Goal: Information Seeking & Learning: Learn about a topic

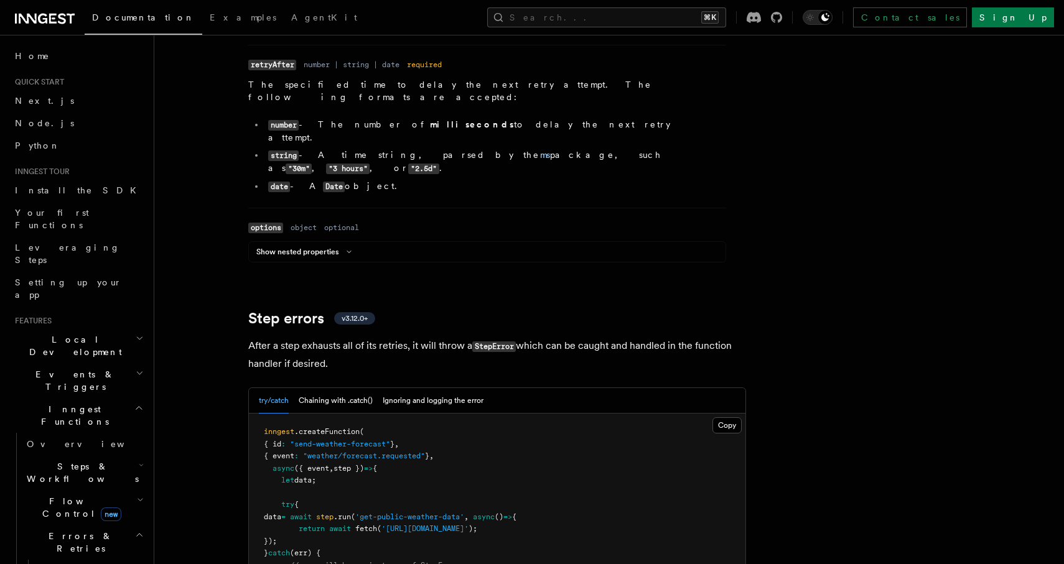
scroll to position [1725, 0]
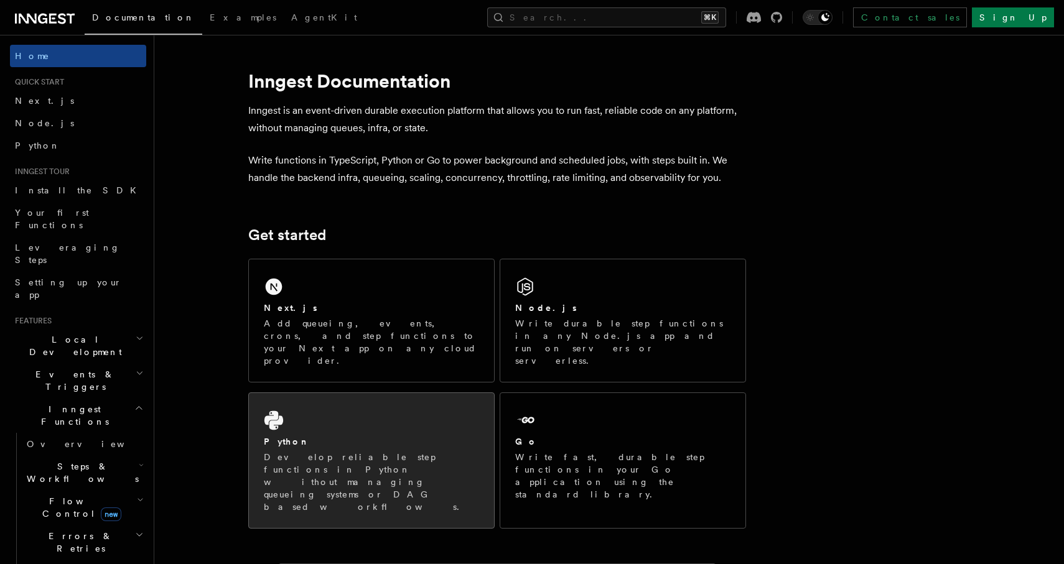
click at [338, 393] on div "Python Develop reliable step functions in Python without managing queueing syst…" at bounding box center [371, 460] width 245 height 135
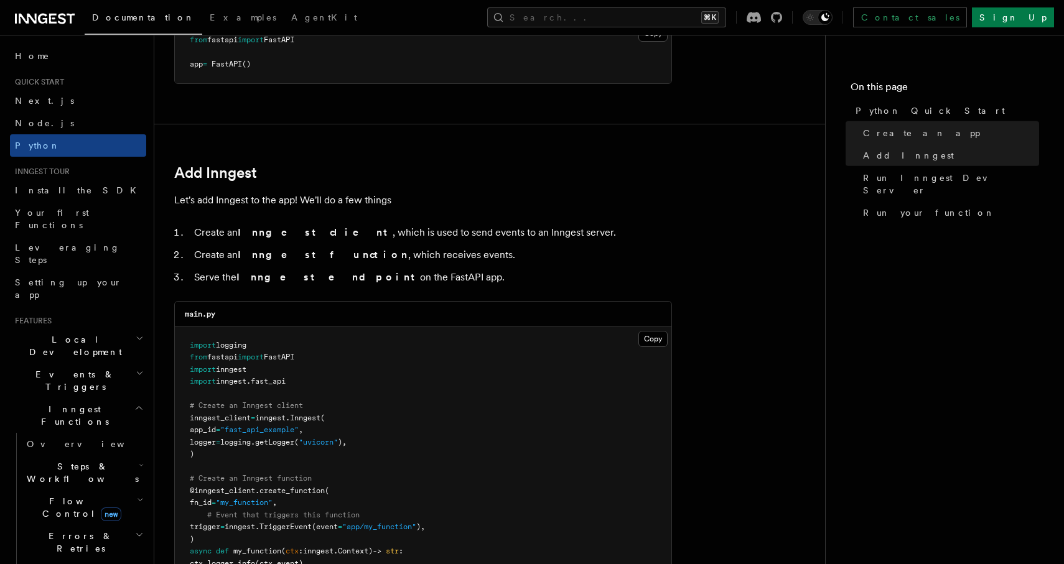
scroll to position [685, 0]
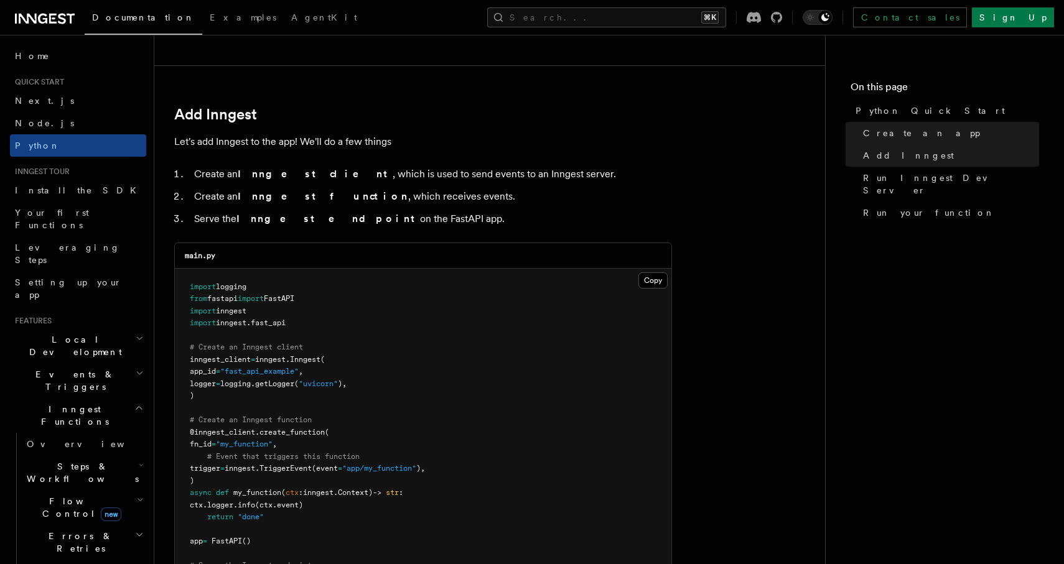
click at [83, 460] on span "Steps & Workflows" at bounding box center [80, 472] width 117 height 25
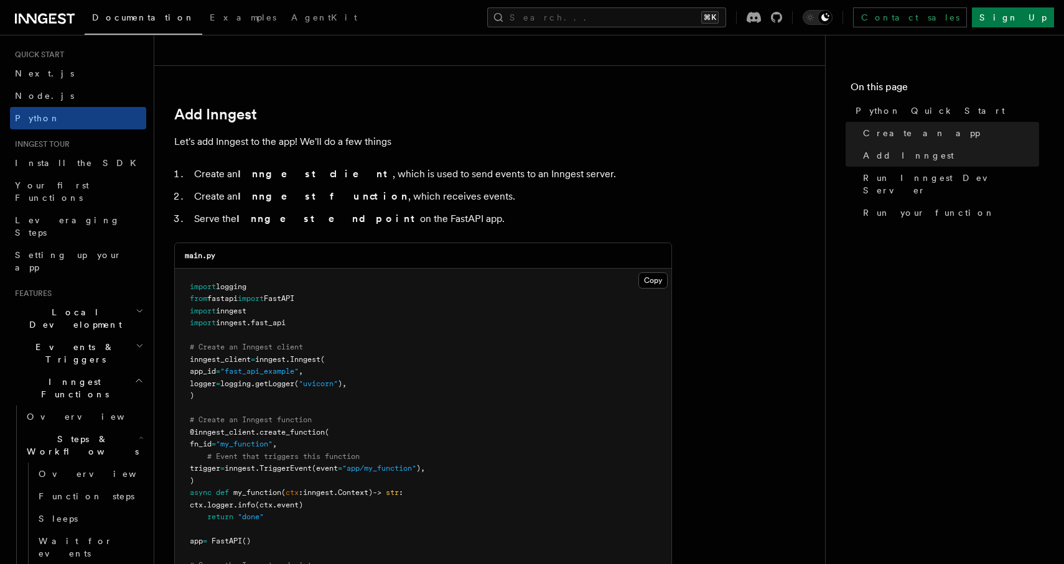
scroll to position [36, 0]
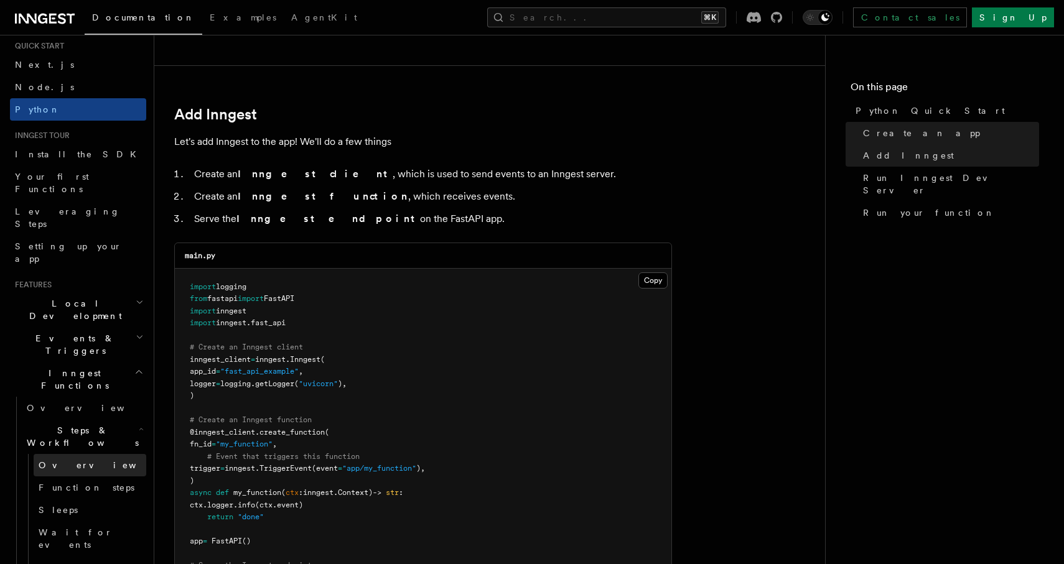
click at [72, 460] on span "Overview" at bounding box center [103, 465] width 128 height 10
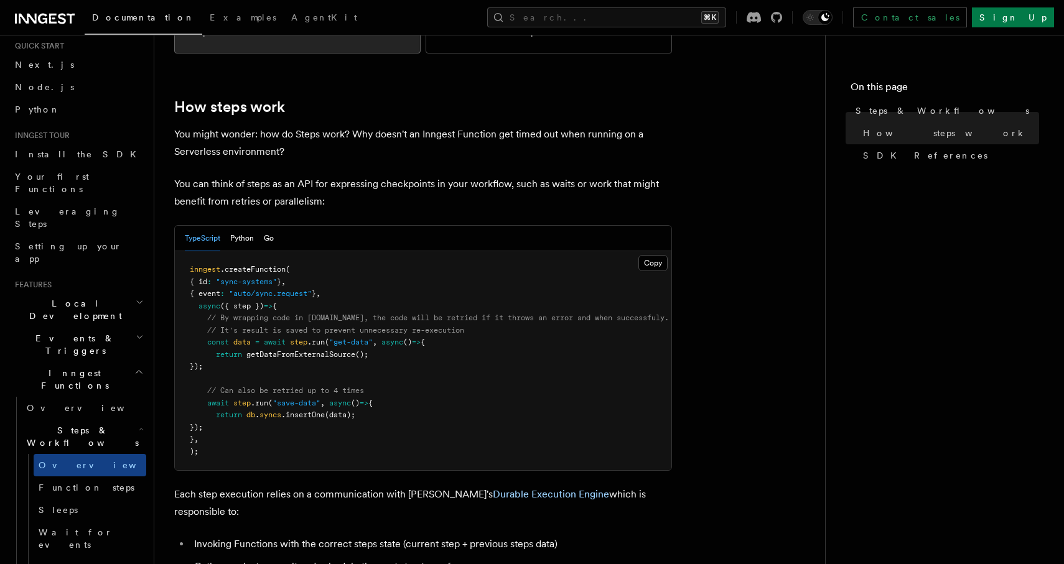
scroll to position [448, 0]
click at [240, 225] on button "Python" at bounding box center [242, 238] width 24 height 26
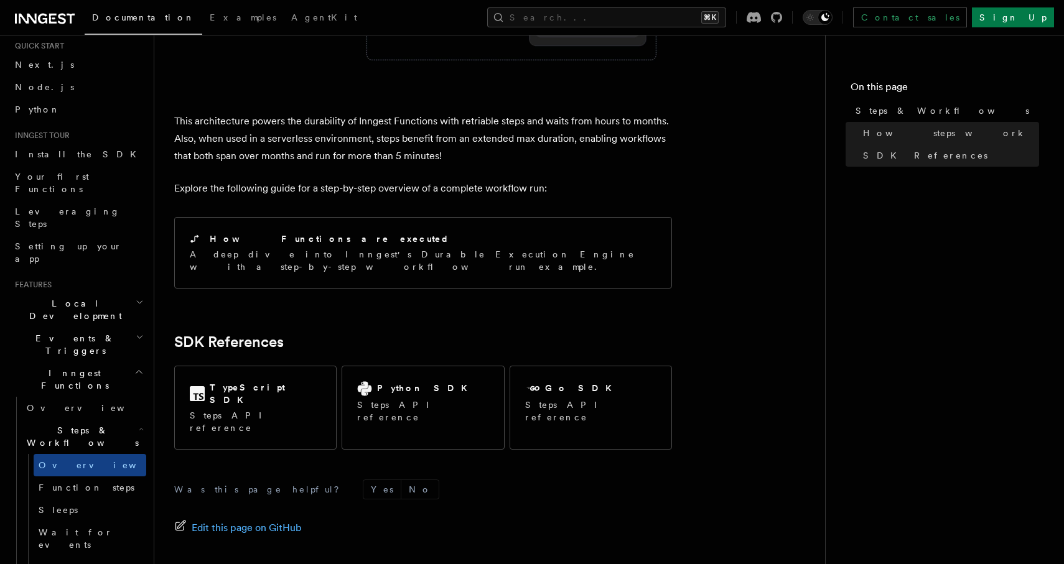
scroll to position [1177, 0]
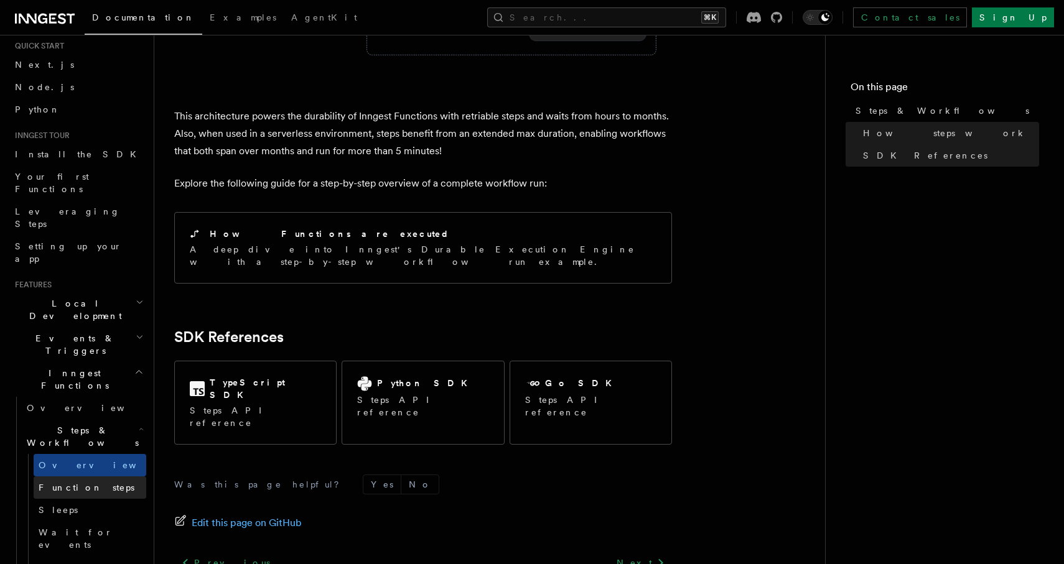
click at [95, 477] on link "Function steps" at bounding box center [90, 488] width 113 height 22
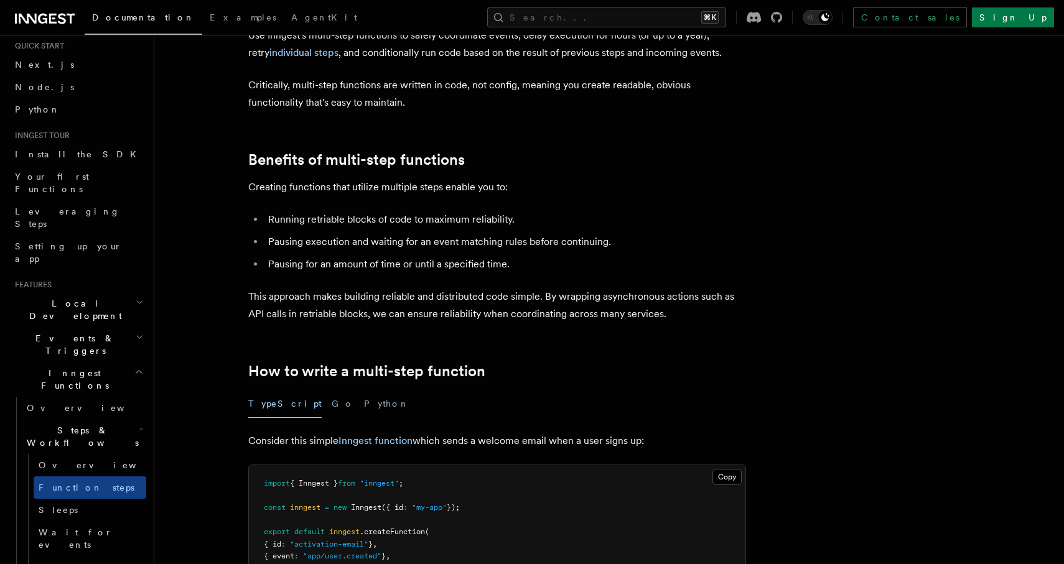
scroll to position [66, 0]
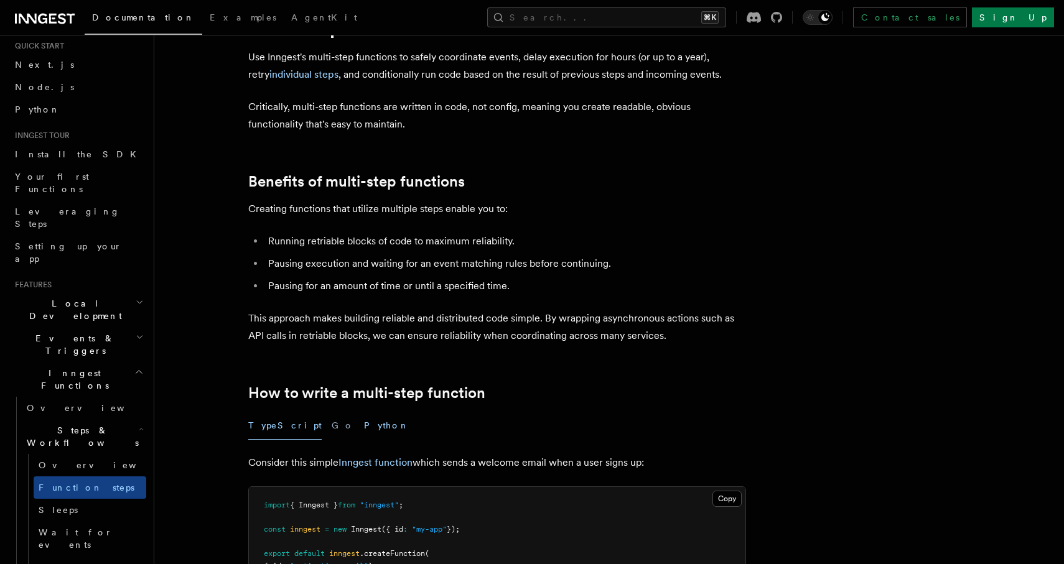
click at [364, 422] on button "Python" at bounding box center [386, 426] width 45 height 28
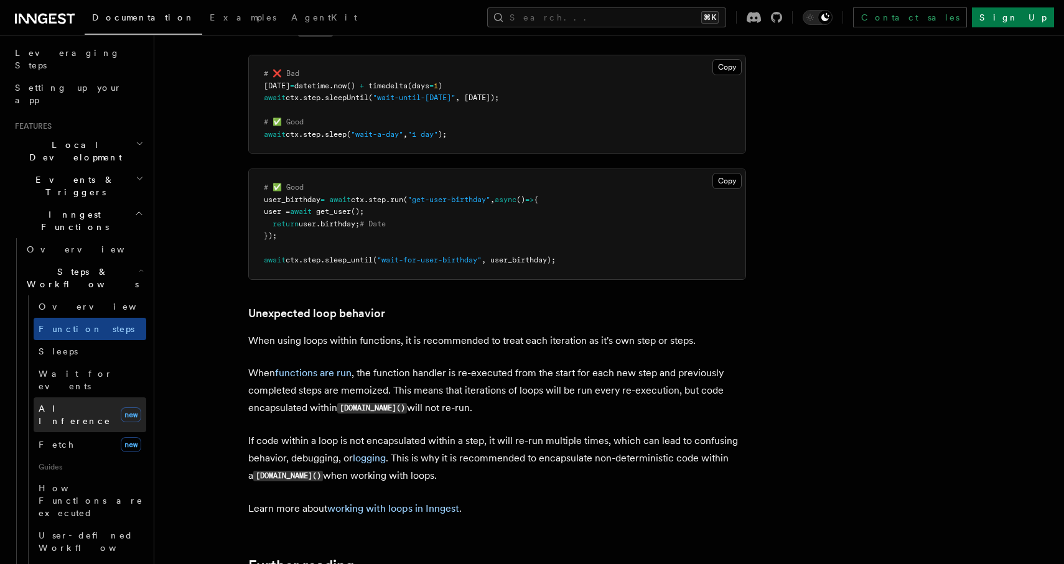
scroll to position [226, 0]
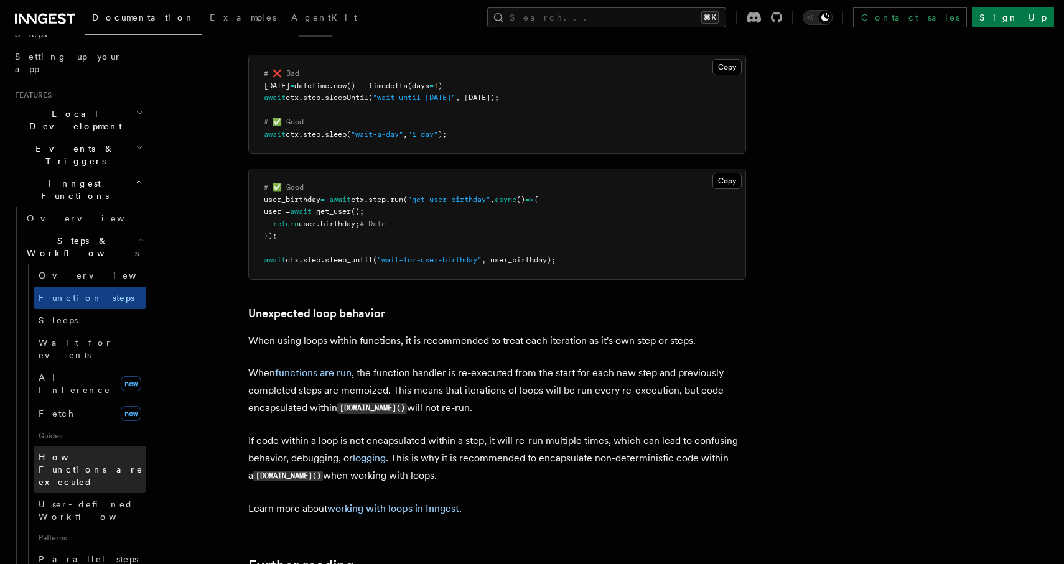
click at [81, 451] on span "How Functions are executed" at bounding box center [93, 469] width 108 height 37
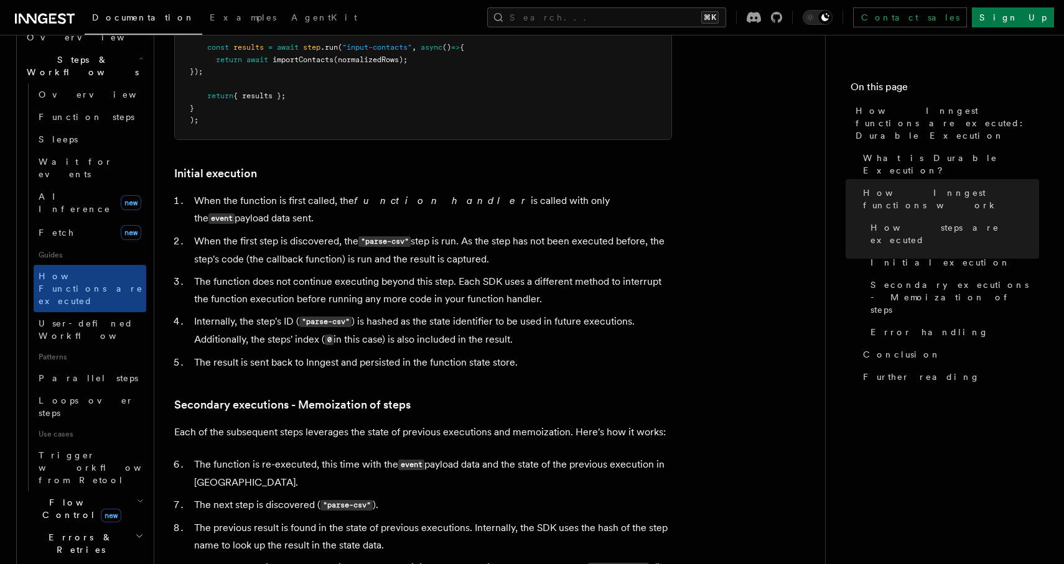
scroll to position [425, 0]
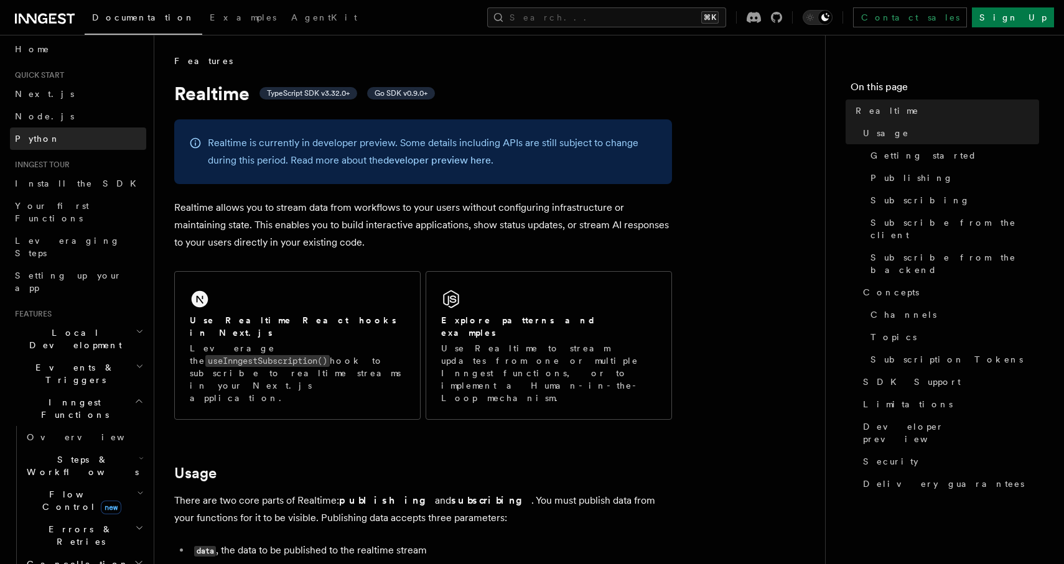
scroll to position [5, 0]
click at [60, 144] on link "Python" at bounding box center [78, 140] width 136 height 22
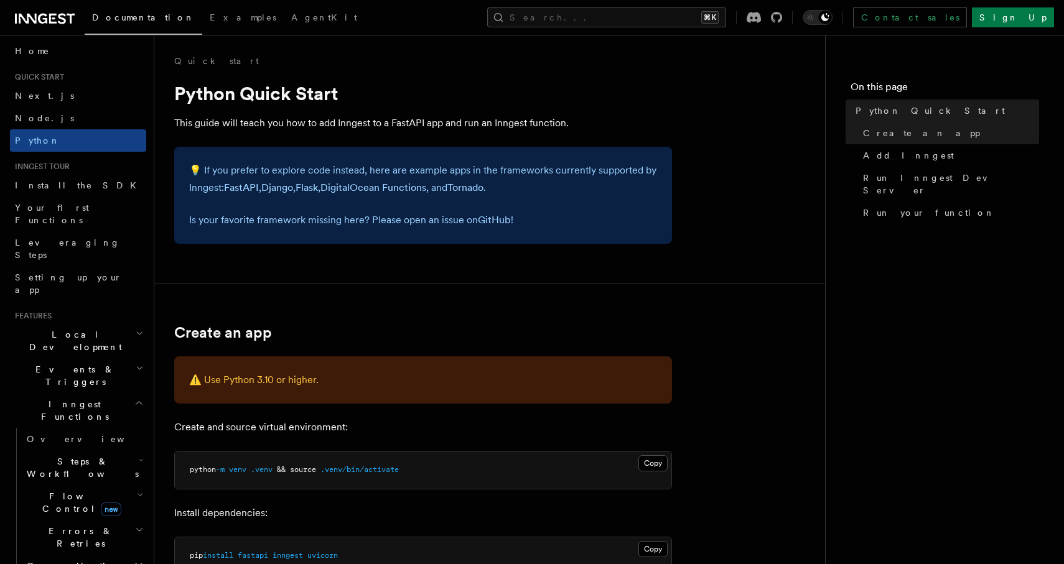
click at [69, 363] on span "Events & Triggers" at bounding box center [73, 375] width 126 height 25
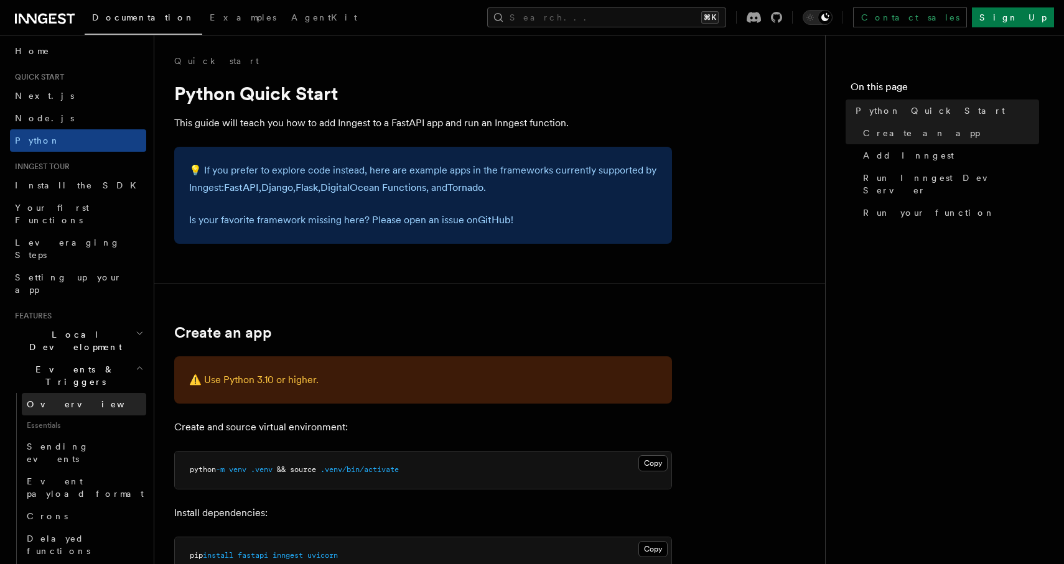
click at [70, 393] on link "Overview" at bounding box center [84, 404] width 124 height 22
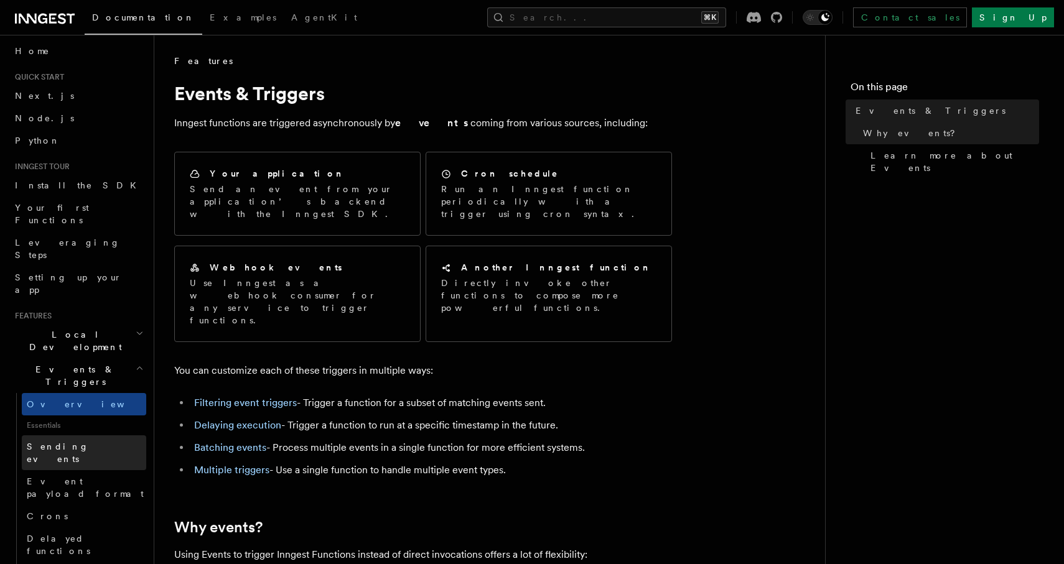
click at [73, 442] on span "Sending events" at bounding box center [58, 453] width 62 height 22
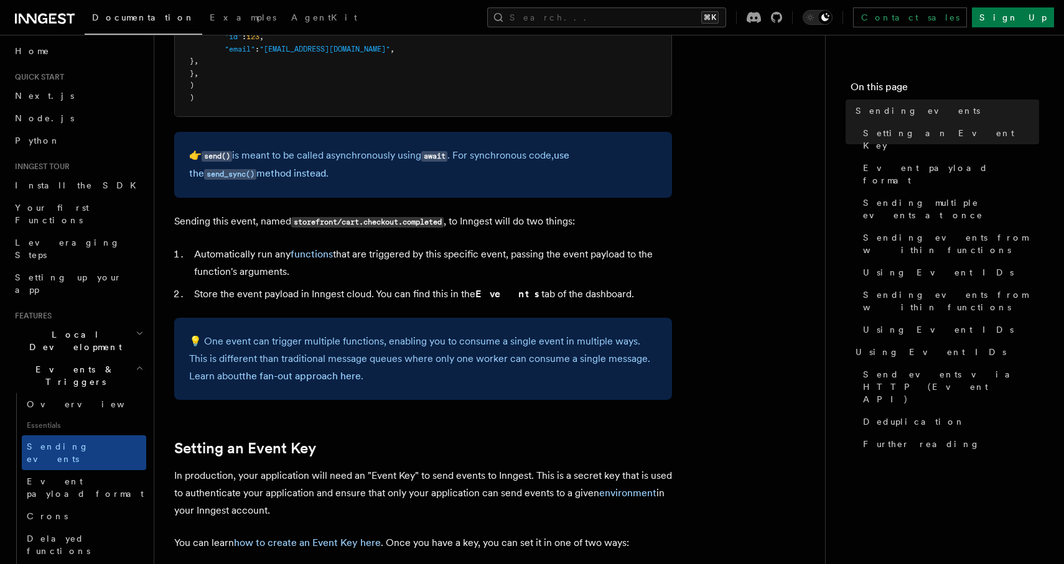
scroll to position [513, 0]
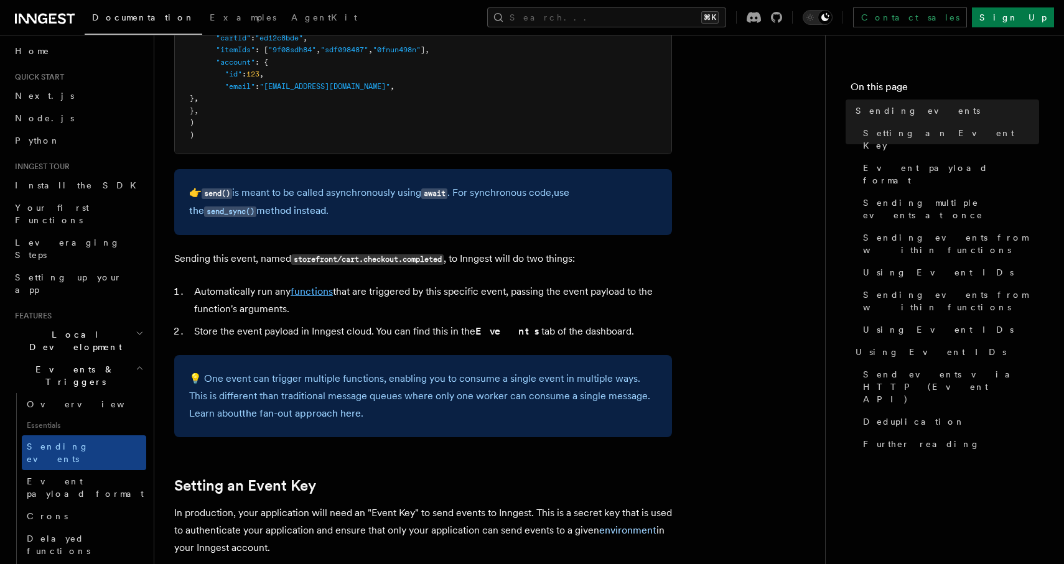
click at [322, 292] on link "functions" at bounding box center [312, 292] width 42 height 12
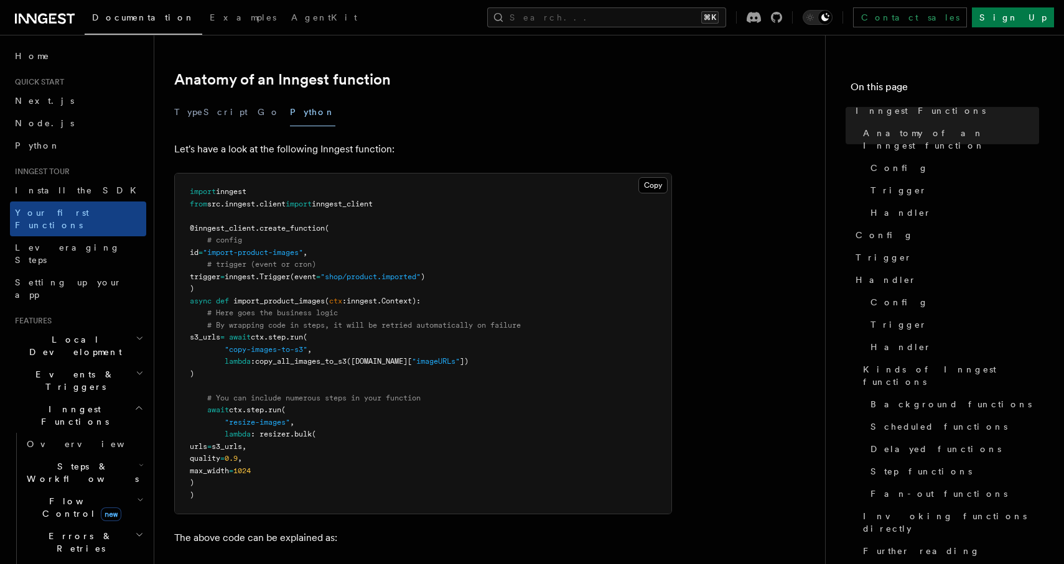
scroll to position [210, 0]
